Goal: Task Accomplishment & Management: Manage account settings

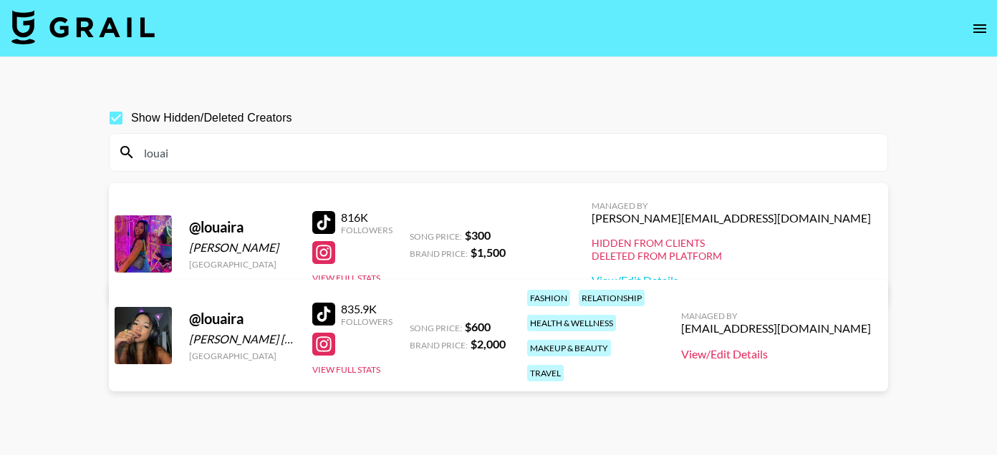
type input "louai"
click at [781, 347] on link "View/Edit Details" at bounding box center [776, 354] width 190 height 14
click at [233, 150] on input "louai" at bounding box center [506, 152] width 743 height 23
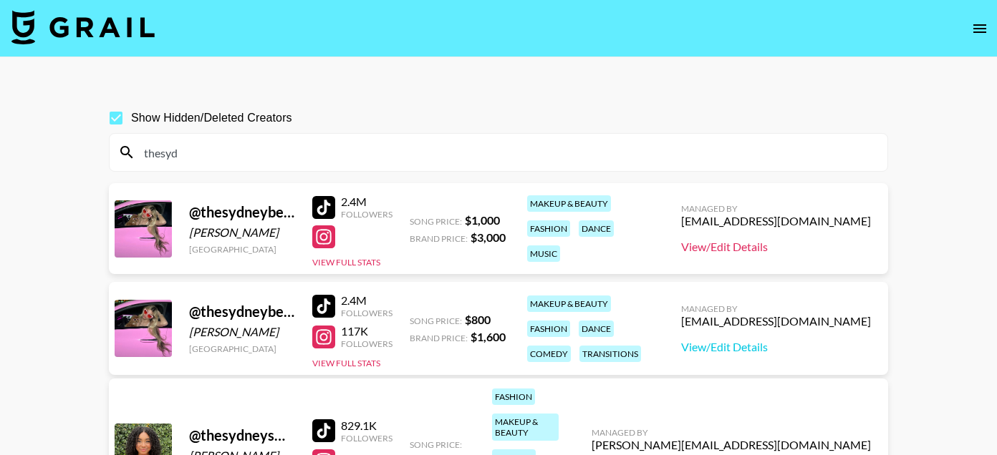
type input "thesyd"
click at [783, 248] on link "View/Edit Details" at bounding box center [776, 247] width 190 height 14
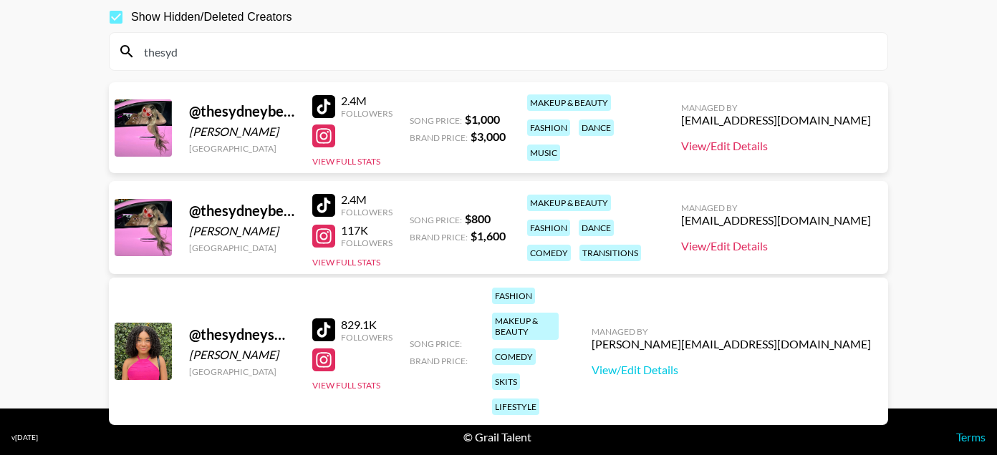
scroll to position [112, 0]
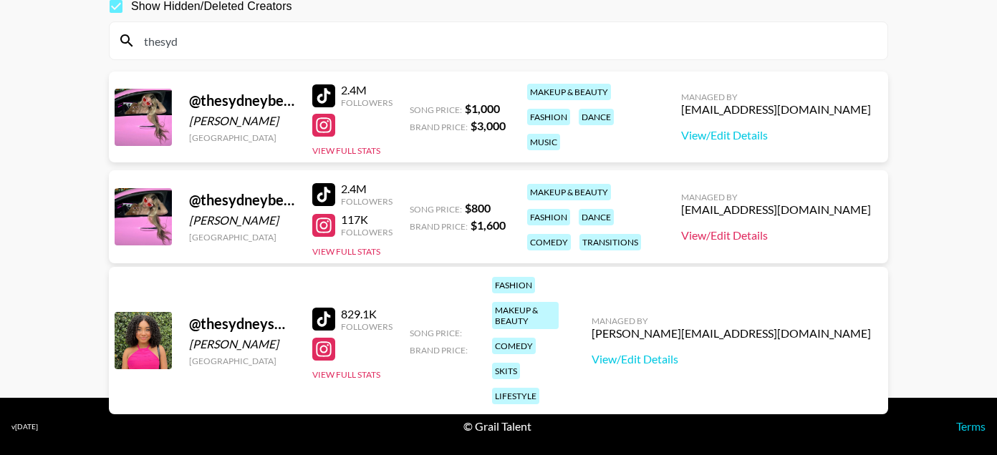
click at [798, 236] on link "View/Edit Details" at bounding box center [776, 235] width 190 height 14
click at [313, 52] on div "thesyd" at bounding box center [499, 40] width 778 height 37
click at [312, 40] on input "thesyd" at bounding box center [506, 40] width 743 height 23
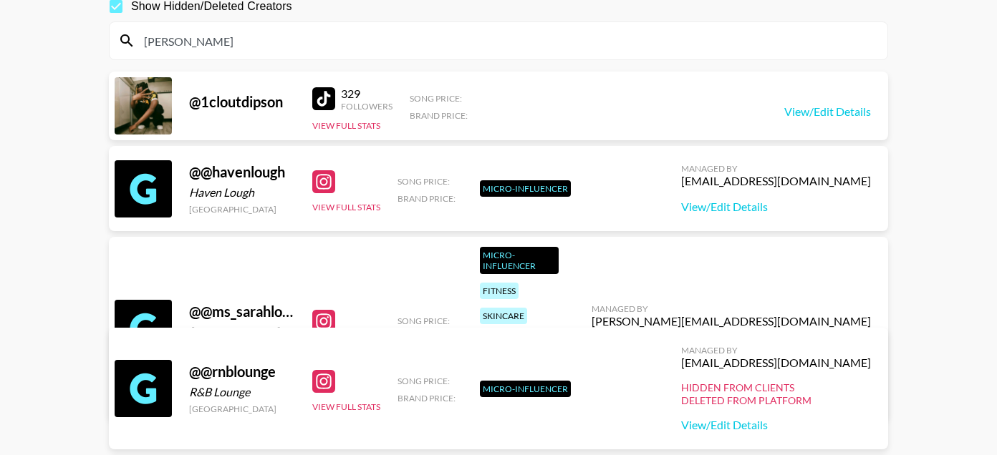
scroll to position [69, 0]
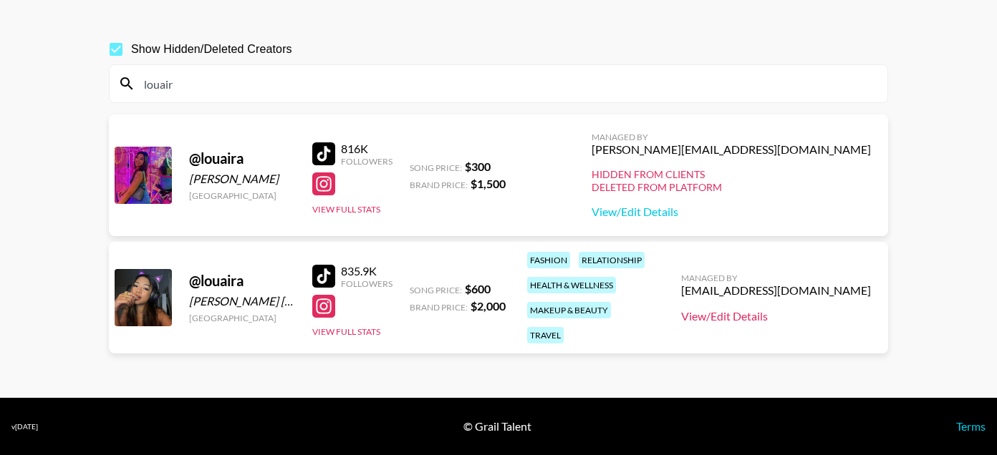
type input "louair"
click at [783, 311] on link "View/Edit Details" at bounding box center [776, 316] width 190 height 14
click at [369, 79] on input "louair" at bounding box center [506, 83] width 743 height 23
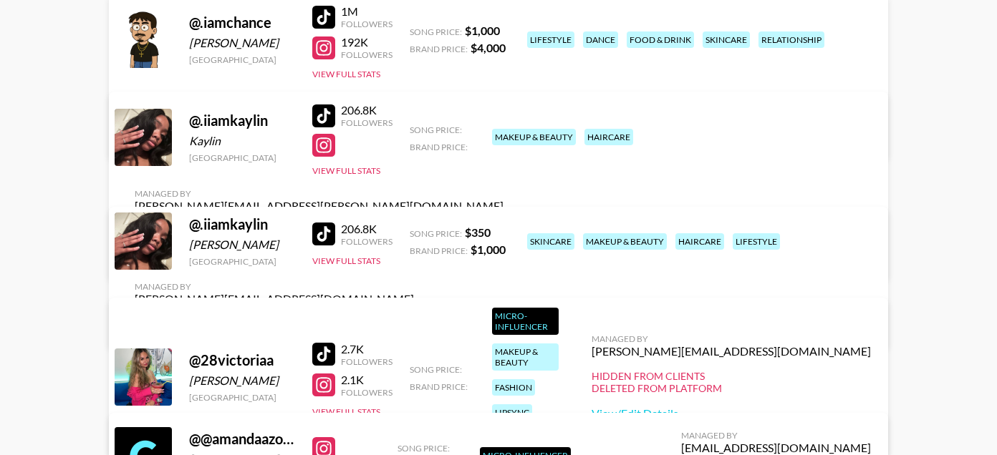
scroll to position [57, 0]
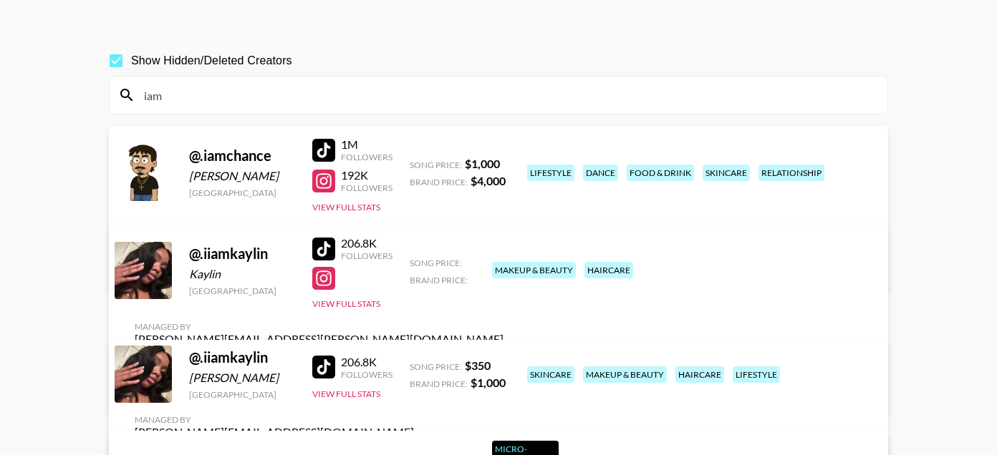
click at [147, 92] on input "iam" at bounding box center [506, 95] width 743 height 23
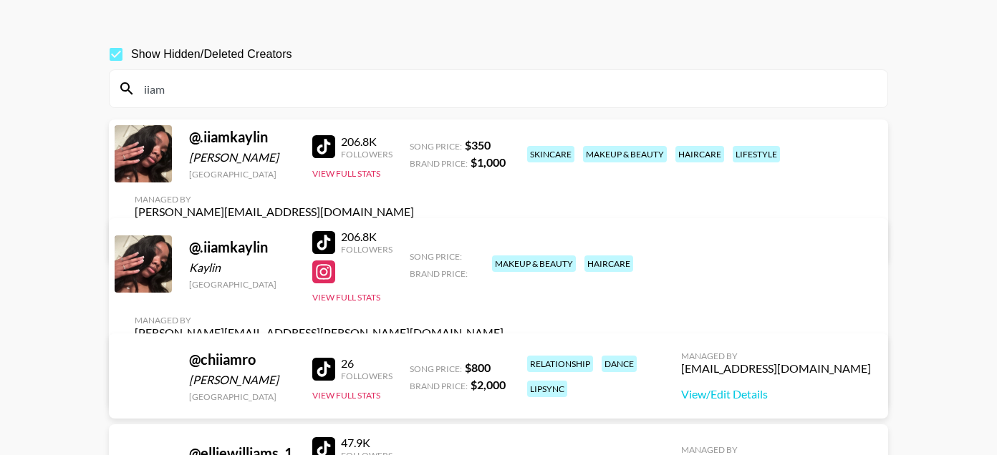
scroll to position [63, 0]
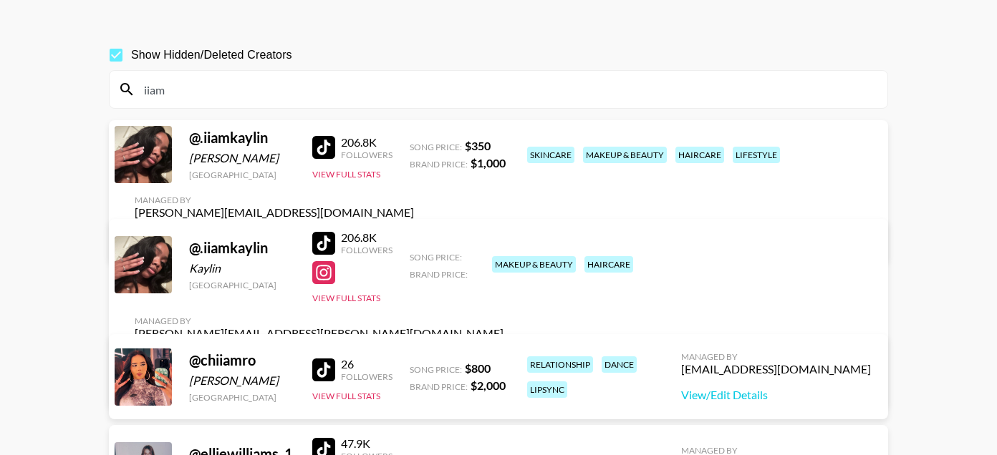
click at [198, 88] on input "iiam" at bounding box center [506, 89] width 743 height 23
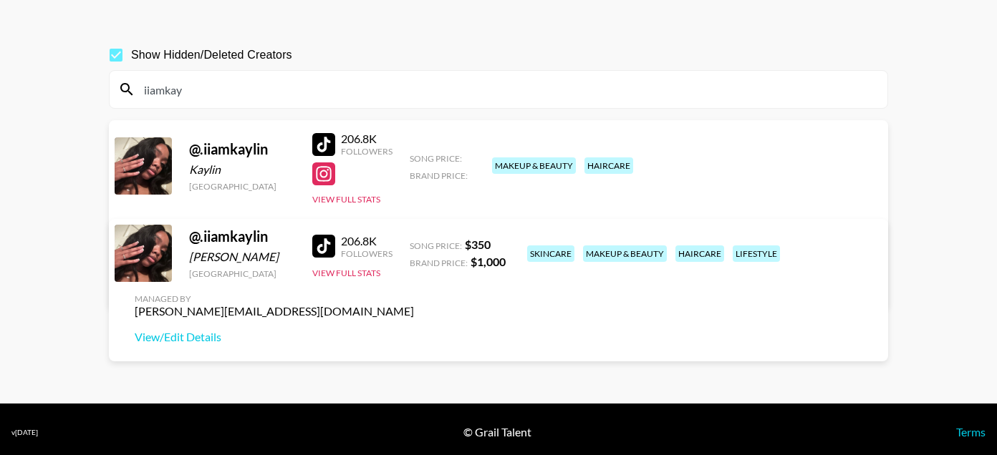
type input "iiamkay"
drag, startPoint x: 276, startPoint y: 150, endPoint x: 187, endPoint y: 151, distance: 89.5
click at [187, 151] on div "@ .iiamkaylin Kaylin United States 206.8K Followers View Full Stats Song Price:…" at bounding box center [498, 214] width 779 height 189
copy div "@ .iiamkaylin"
click at [503, 278] on link "View/Edit Details" at bounding box center [319, 285] width 369 height 14
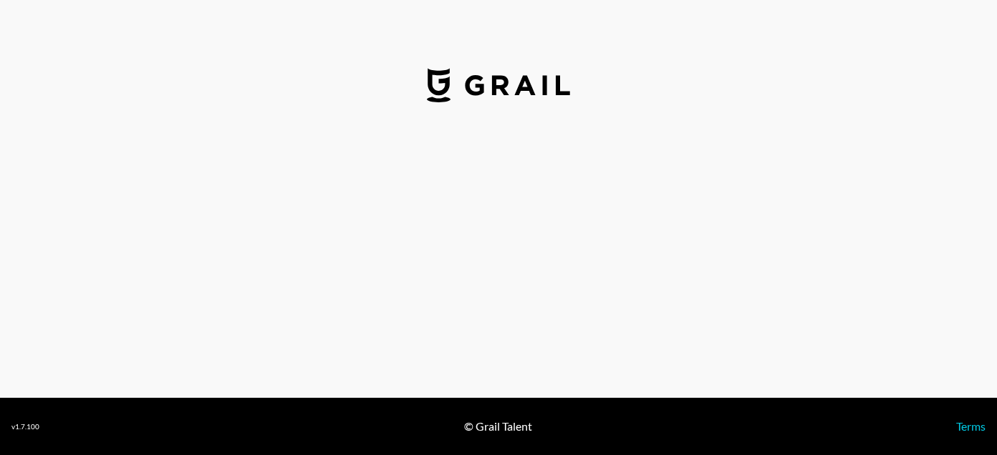
select select "USD"
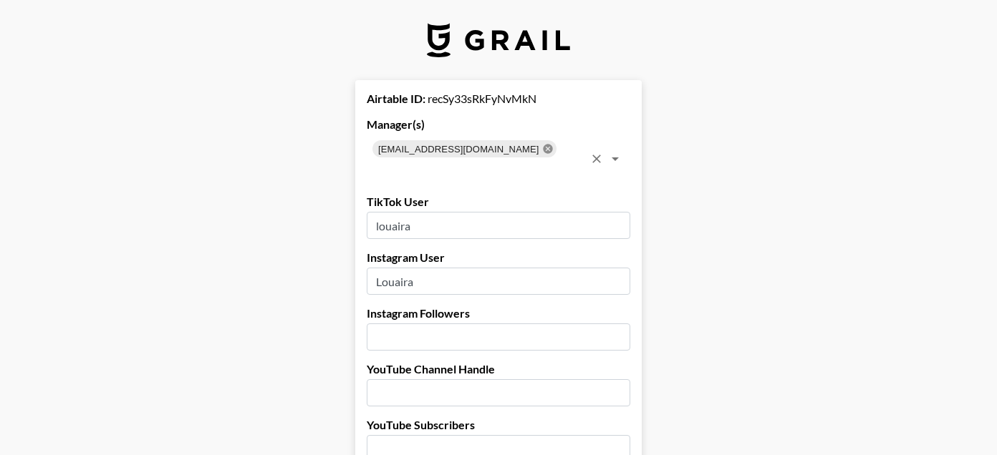
click at [543, 146] on icon at bounding box center [547, 148] width 9 height 9
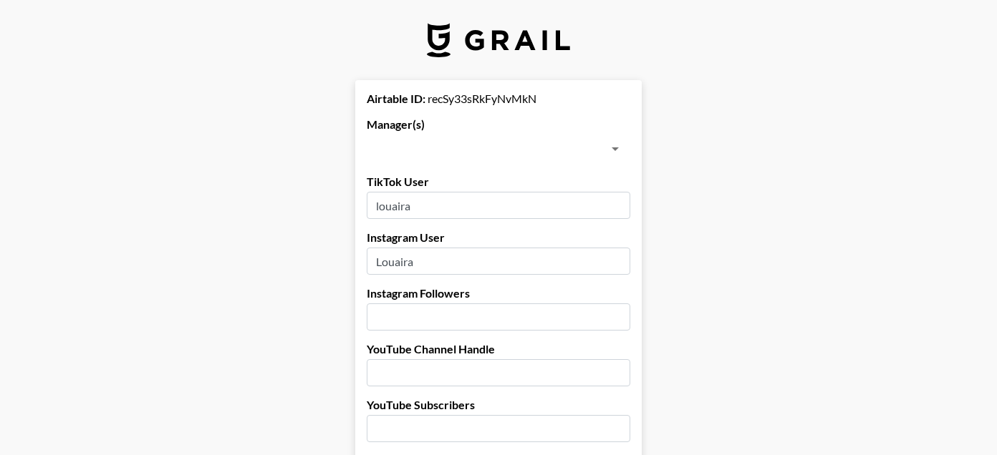
click at [483, 146] on input "text" at bounding box center [486, 149] width 231 height 20
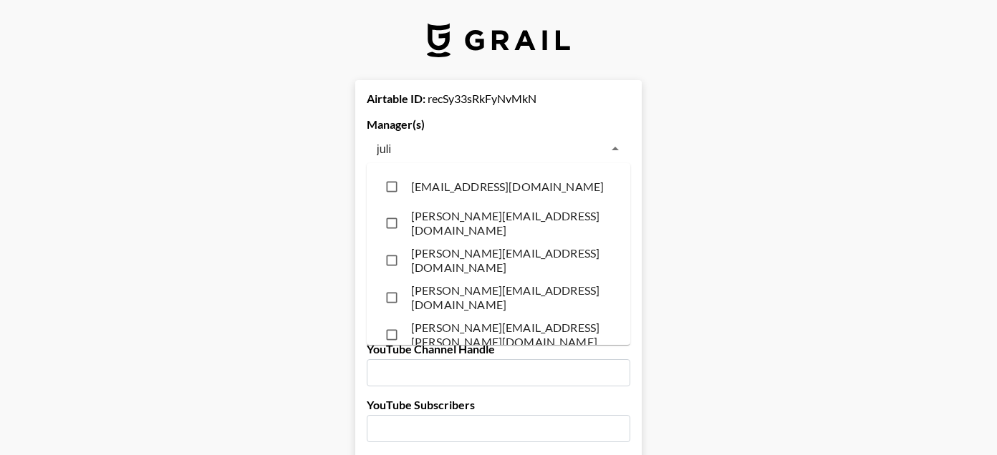
type input "julia"
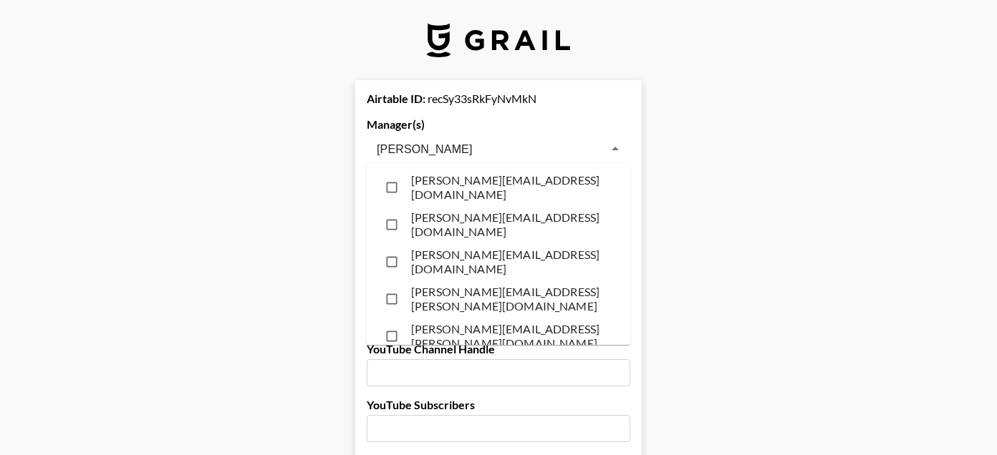
click at [459, 185] on li "julia.bird@grail-talent.com" at bounding box center [499, 187] width 264 height 37
checkbox input "true"
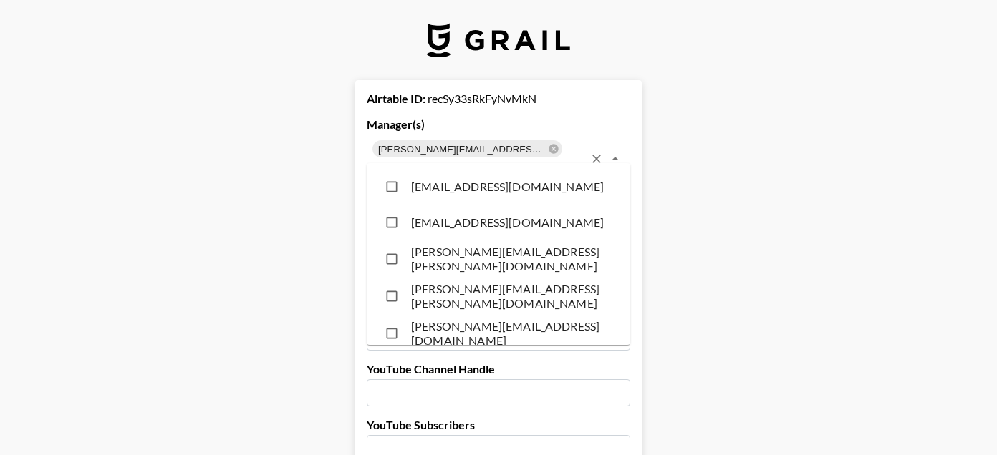
scroll to position [7092, 0]
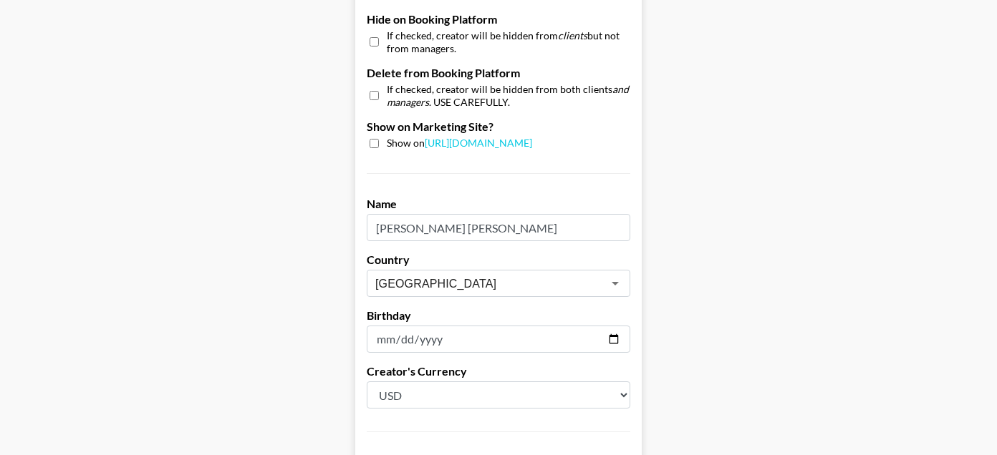
scroll to position [1487, 0]
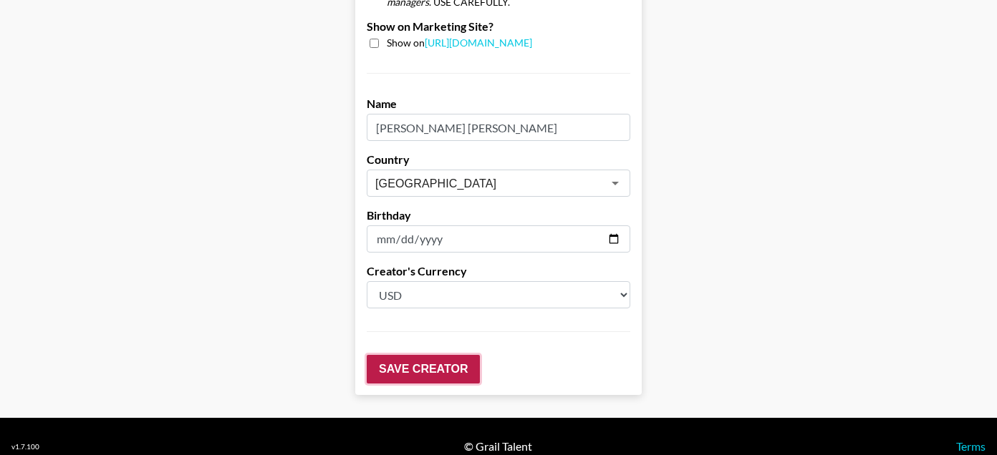
click at [405, 355] on input "Save Creator" at bounding box center [423, 369] width 113 height 29
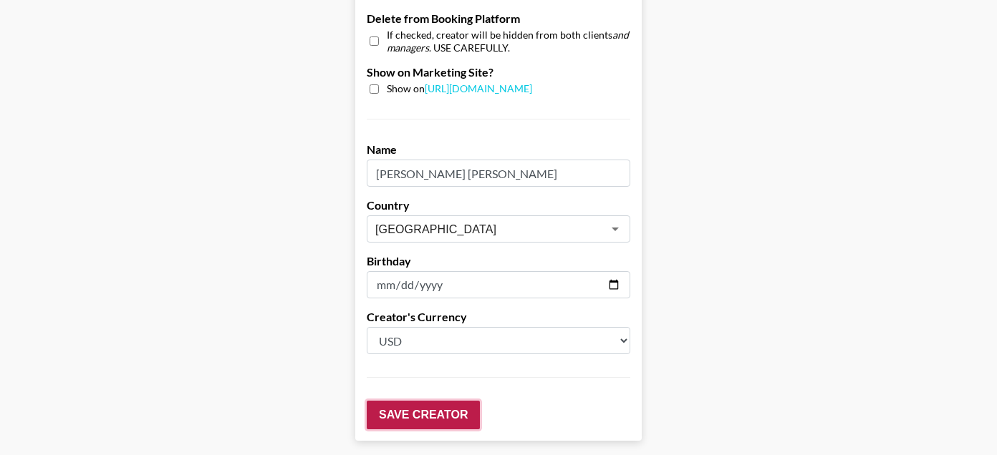
scroll to position [80, 0]
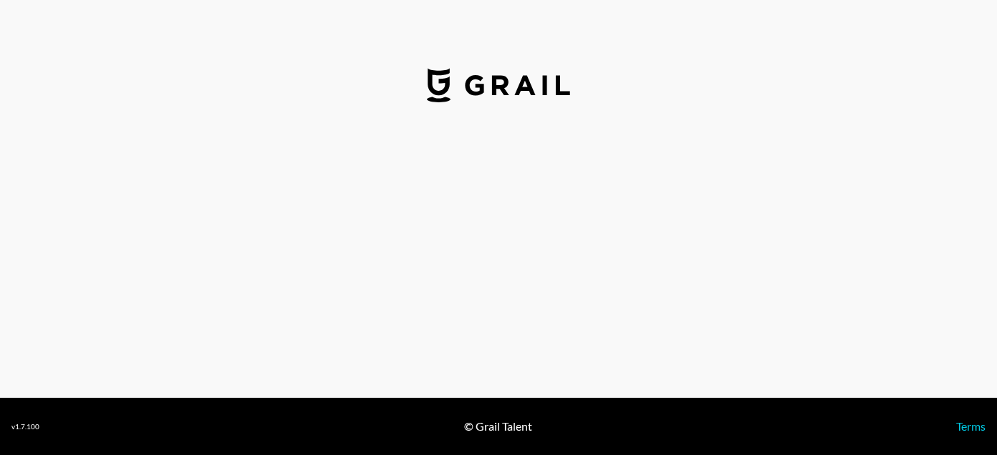
select select "USD"
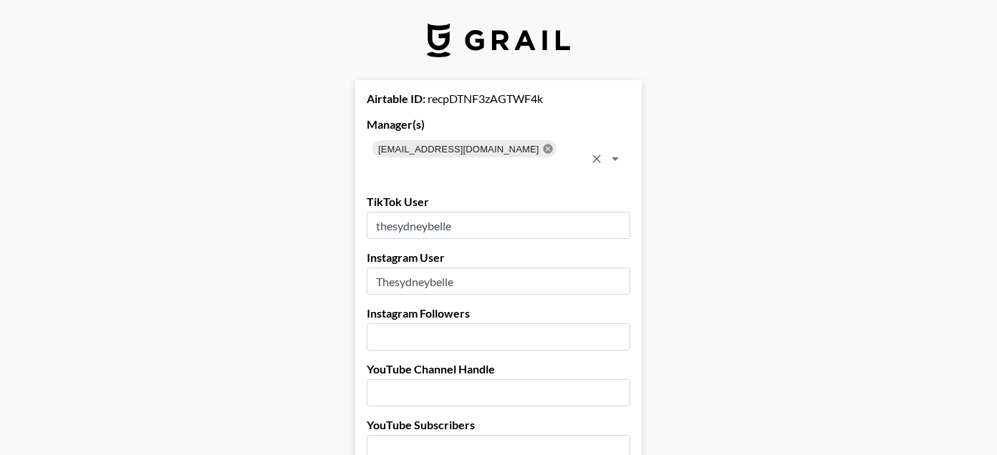
click at [543, 149] on icon at bounding box center [547, 148] width 9 height 9
click at [491, 159] on input "text" at bounding box center [477, 169] width 213 height 20
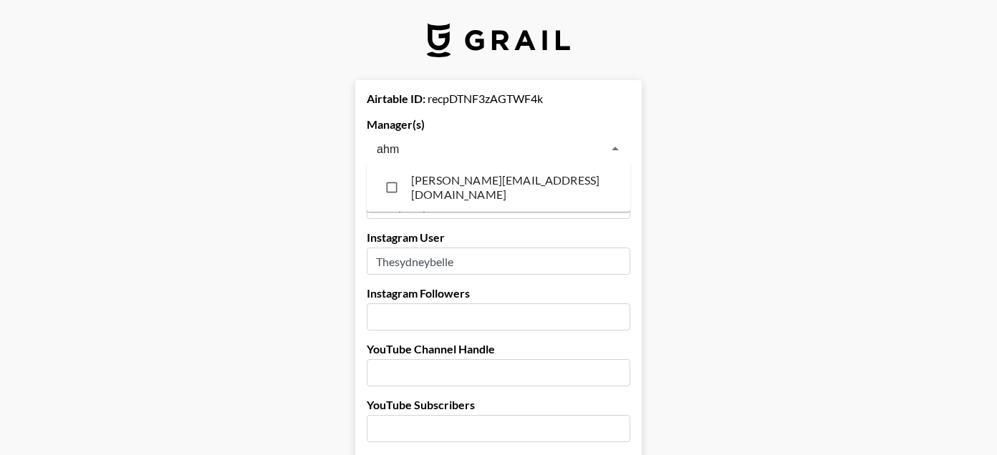
type input "ahme"
click at [465, 185] on li "ahmed@grail-talent.com" at bounding box center [499, 187] width 264 height 37
checkbox input "true"
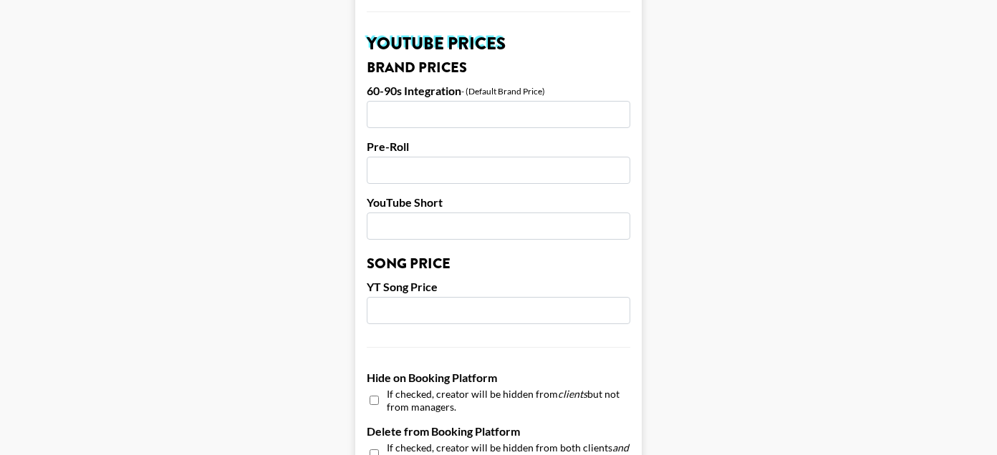
scroll to position [1487, 0]
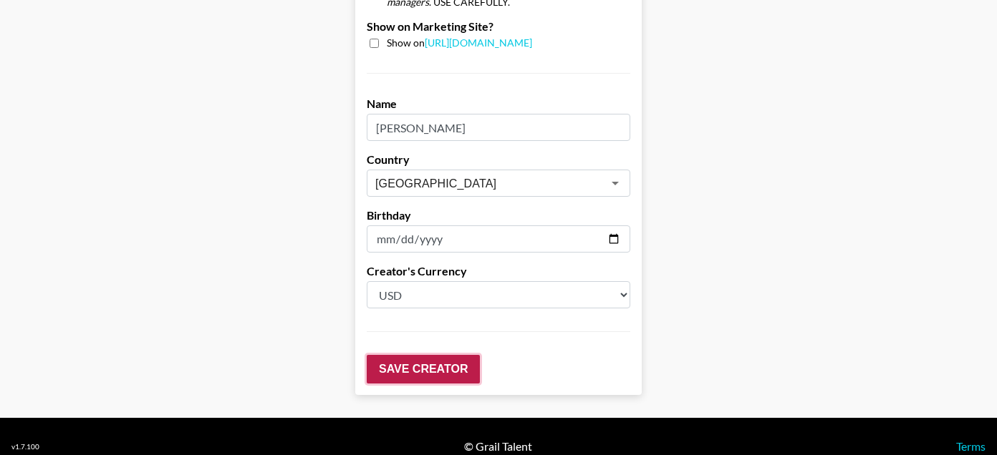
click at [418, 355] on input "Save Creator" at bounding box center [423, 369] width 113 height 29
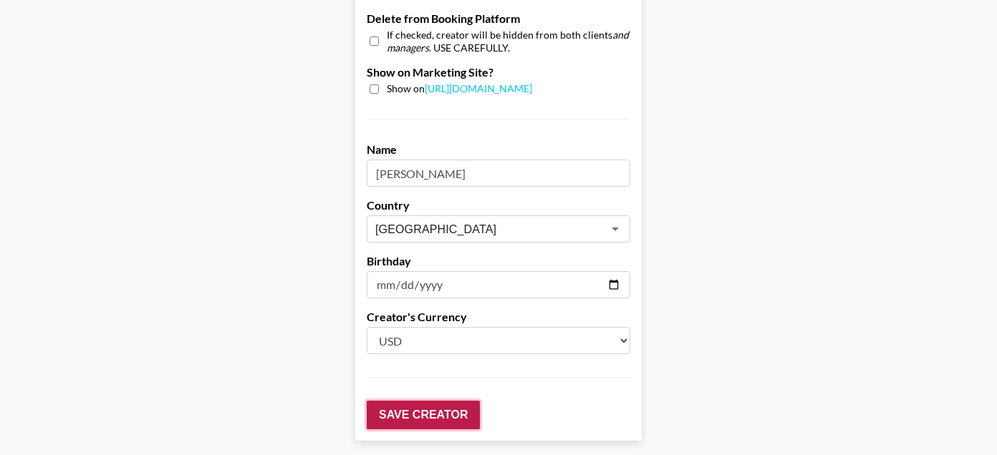
scroll to position [80, 0]
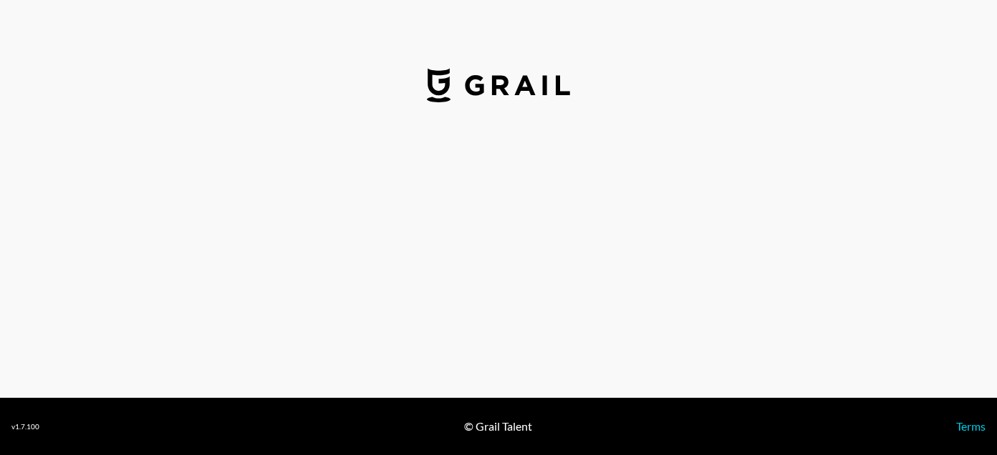
select select "USD"
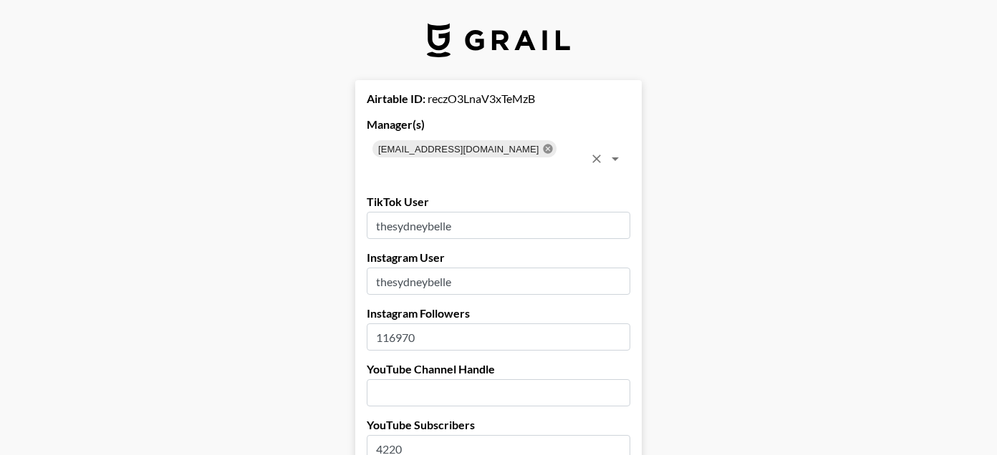
click at [543, 148] on icon at bounding box center [547, 148] width 9 height 9
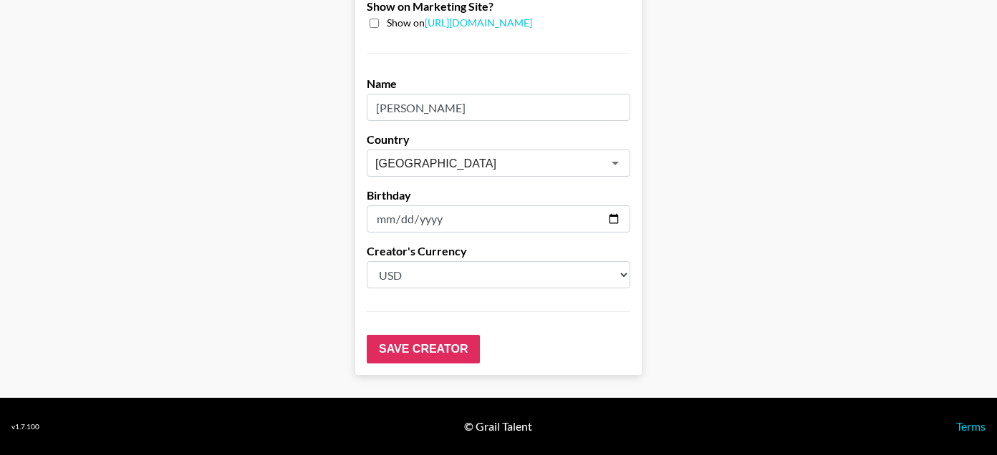
scroll to position [1486, 0]
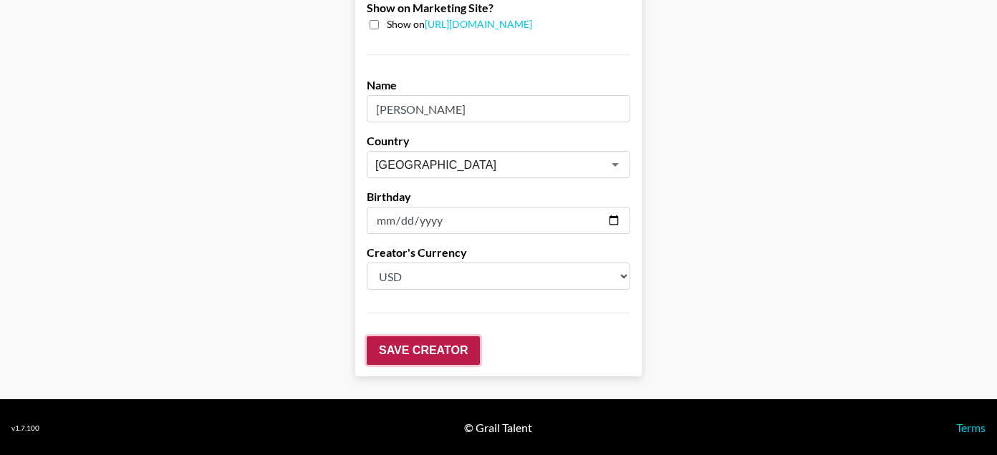
click at [402, 348] on input "Save Creator" at bounding box center [423, 351] width 113 height 29
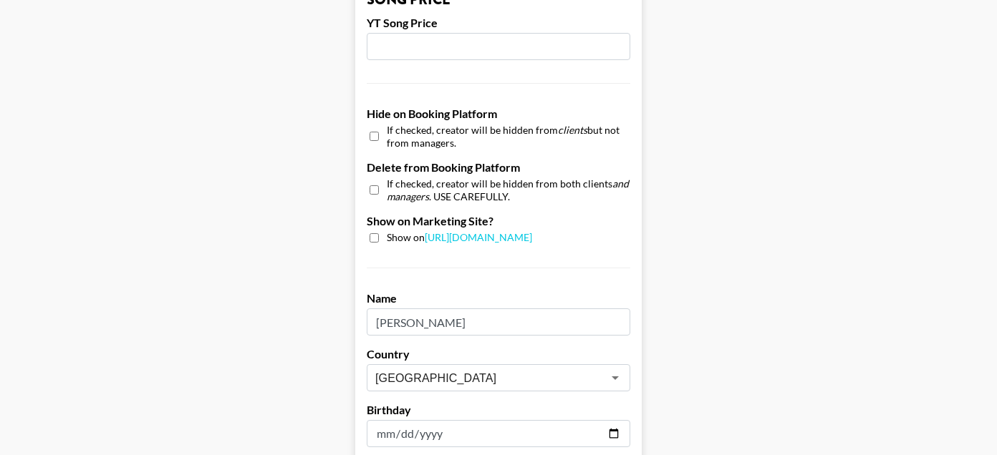
scroll to position [1318, 0]
click at [374, 137] on input "checkbox" at bounding box center [373, 137] width 9 height 21
checkbox input "true"
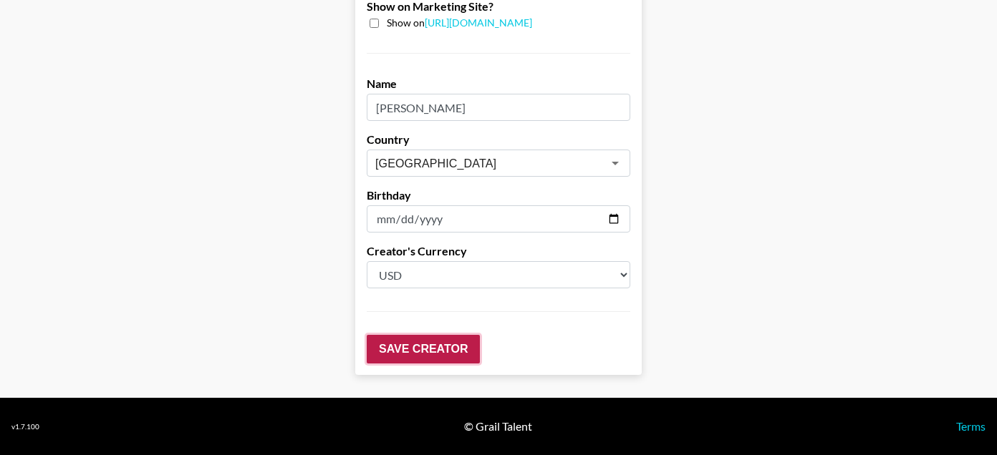
click at [410, 347] on input "Save Creator" at bounding box center [423, 349] width 113 height 29
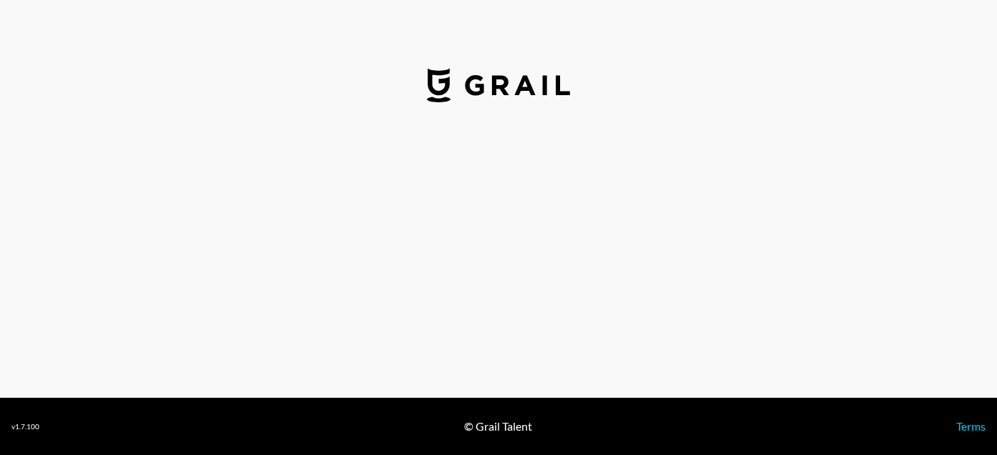
select select "USD"
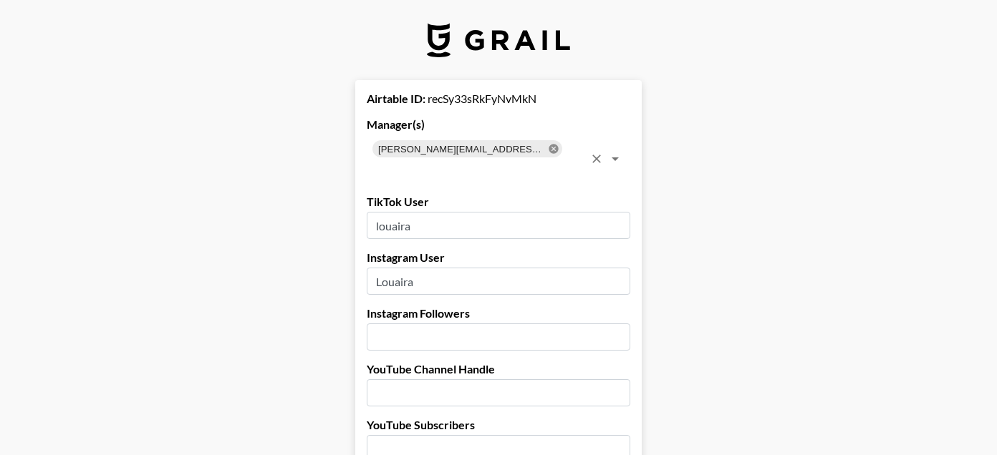
click at [549, 148] on icon at bounding box center [553, 148] width 9 height 9
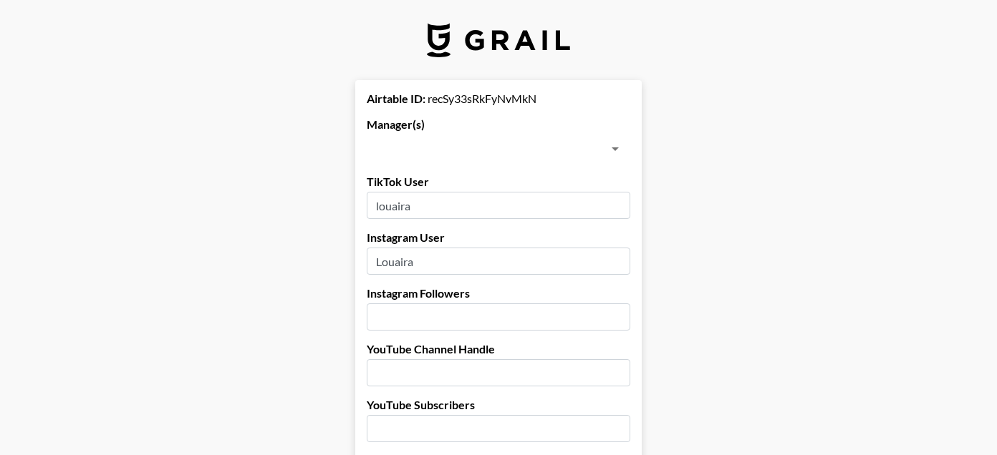
click at [473, 148] on input "text" at bounding box center [486, 149] width 231 height 20
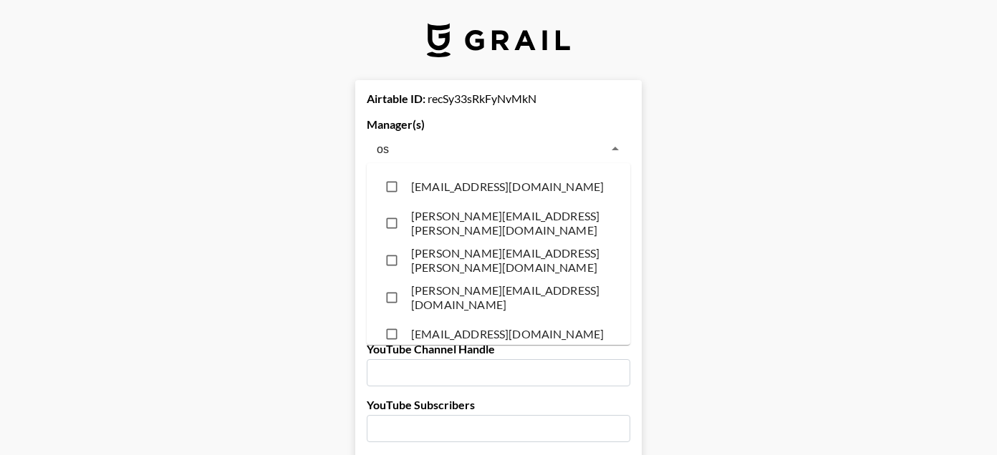
type input "osc"
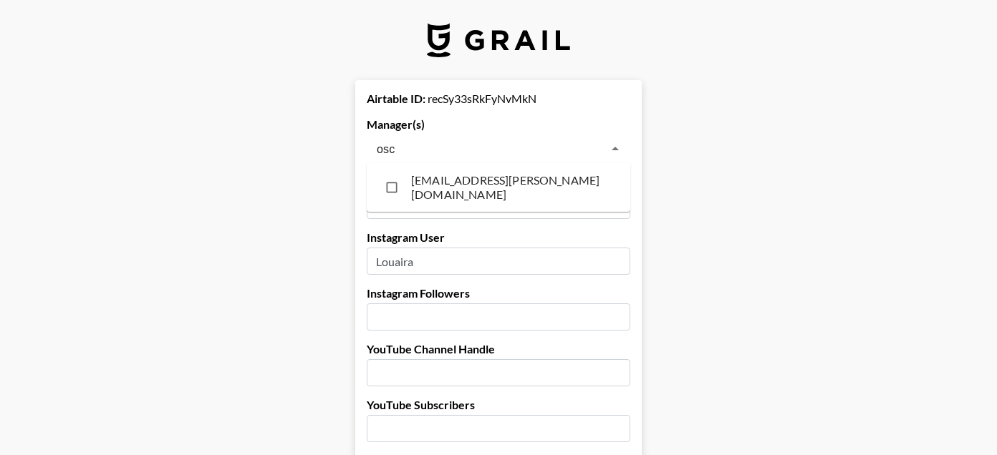
click at [438, 197] on li "[EMAIL_ADDRESS][PERSON_NAME][DOMAIN_NAME]" at bounding box center [499, 187] width 264 height 37
checkbox input "true"
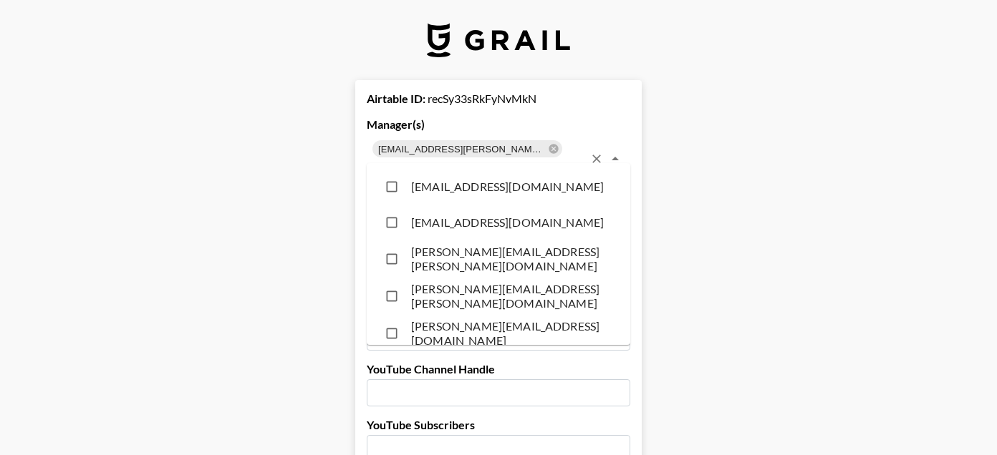
scroll to position [10458, 0]
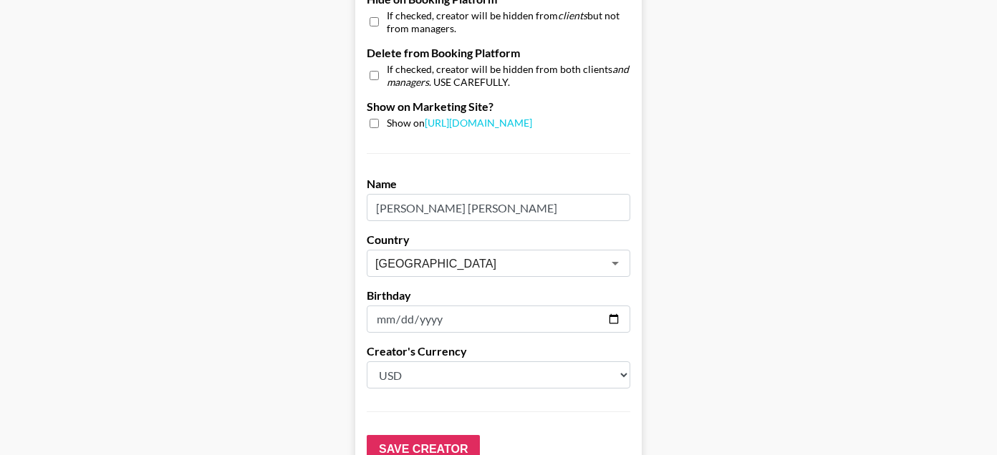
scroll to position [1487, 0]
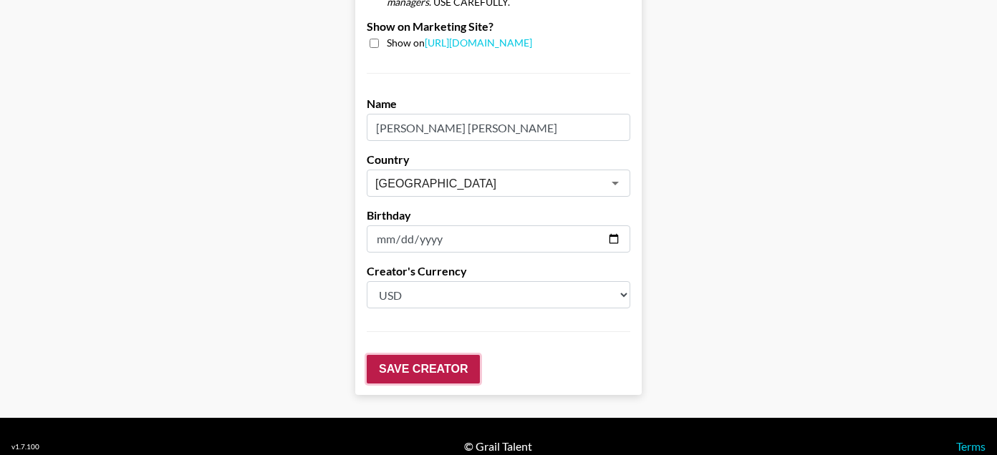
click at [443, 355] on input "Save Creator" at bounding box center [423, 369] width 113 height 29
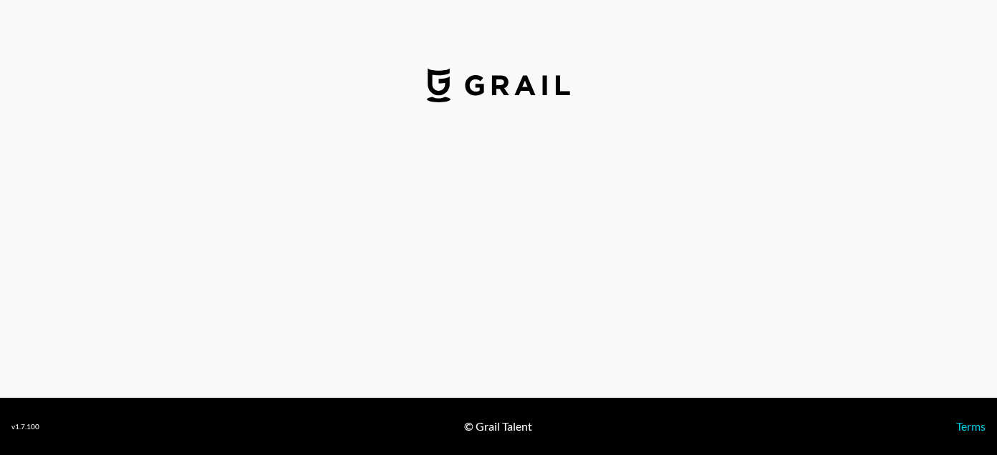
select select "USD"
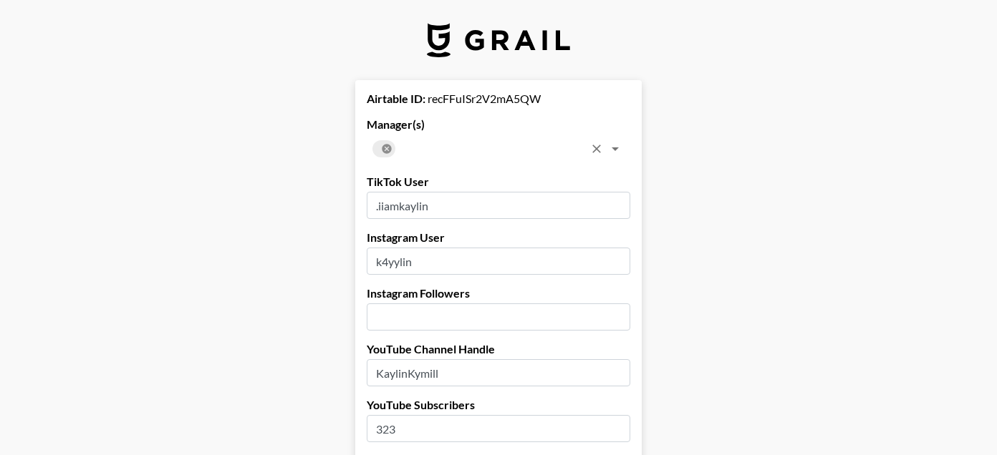
click at [387, 151] on icon at bounding box center [386, 148] width 9 height 9
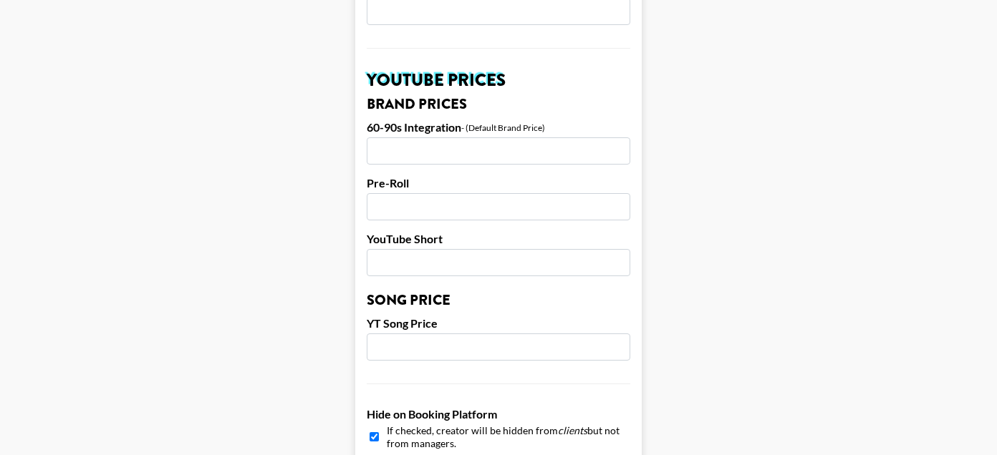
scroll to position [1487, 0]
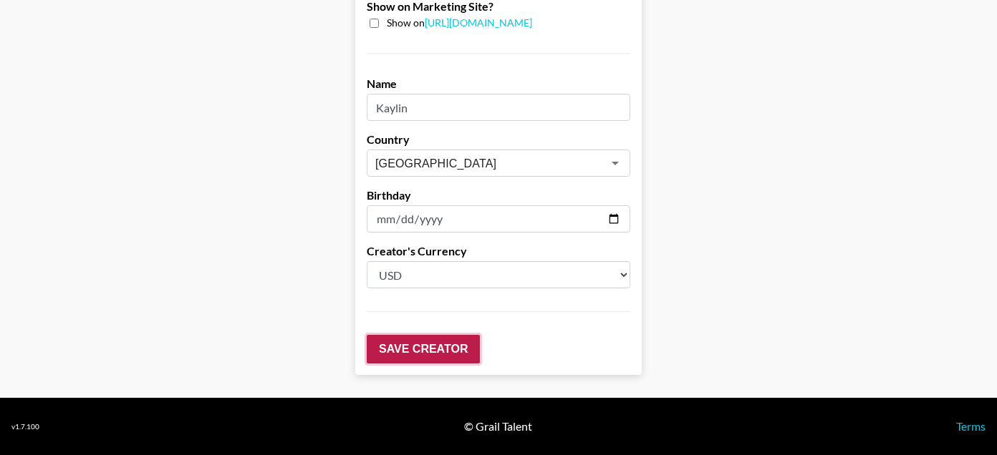
click at [392, 357] on input "Save Creator" at bounding box center [423, 349] width 113 height 29
